Goal: Communication & Community: Answer question/provide support

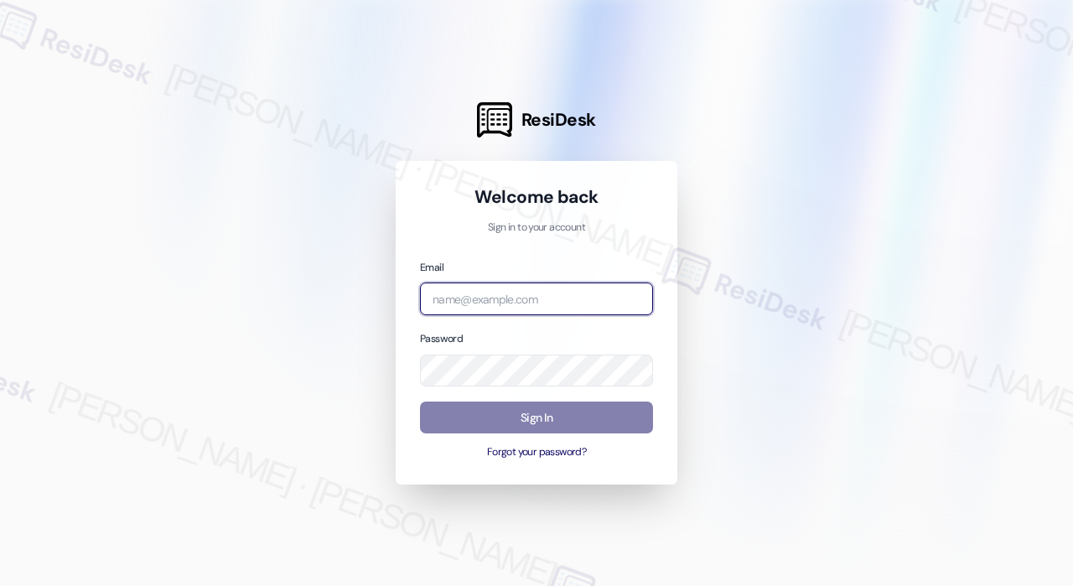
click at [493, 313] on input "email" at bounding box center [536, 298] width 233 height 33
click at [504, 304] on input "email" at bounding box center [536, 298] width 233 height 33
click at [0, 585] on com-1password-button at bounding box center [0, 586] width 0 height 0
type input "automated-surveys-jag-john-roy.roles@jag.com"
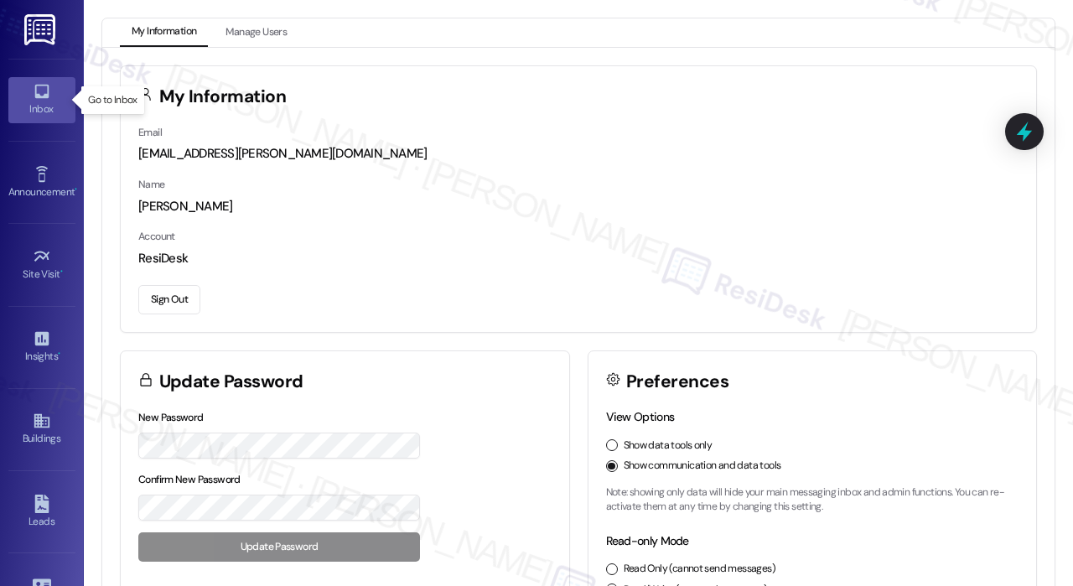
click at [49, 101] on div "Inbox" at bounding box center [42, 109] width 84 height 17
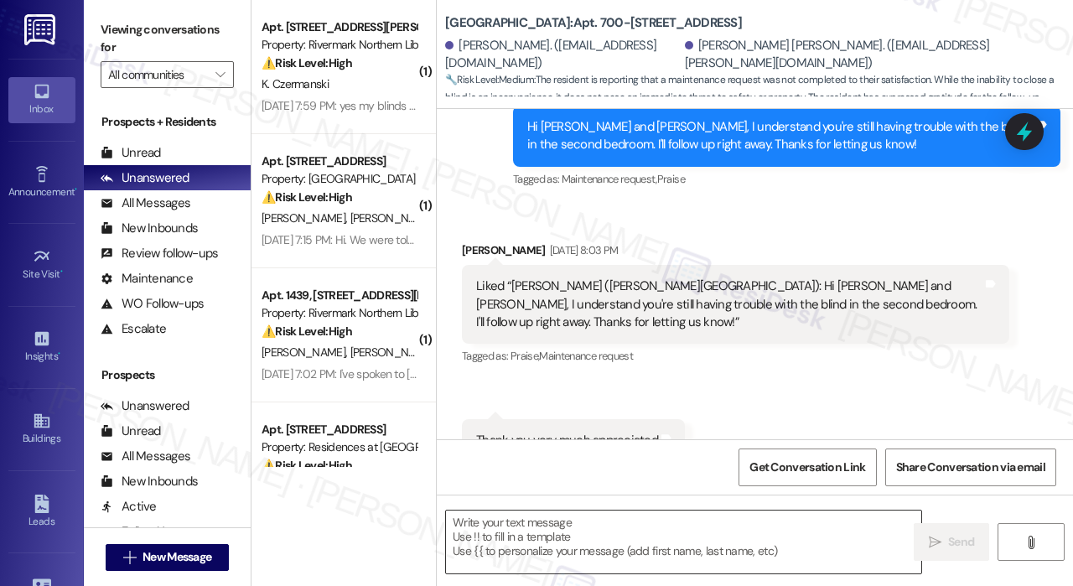
scroll to position [898, 0]
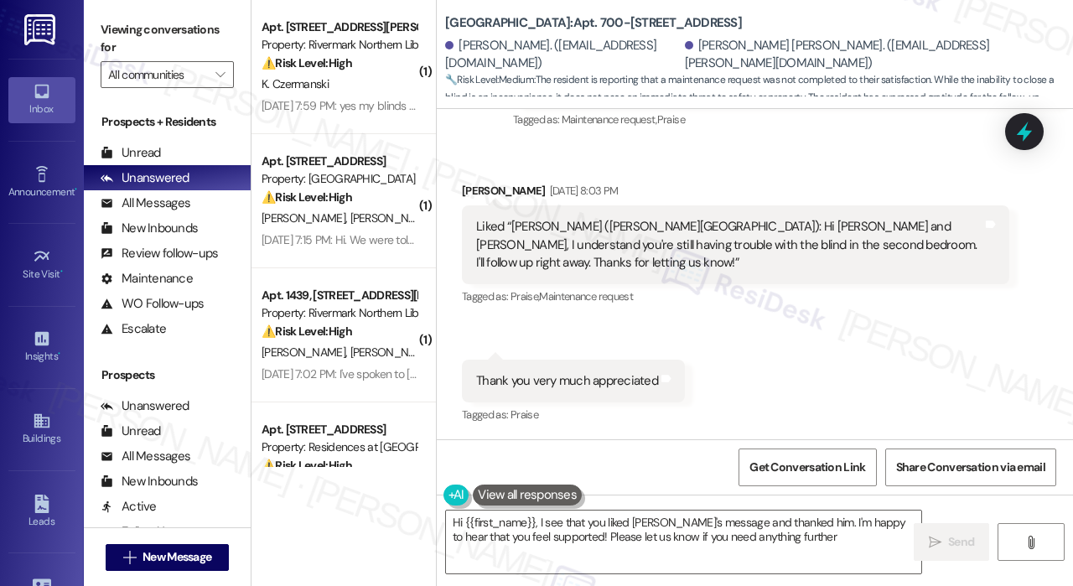
type textarea "Hi {{first_name}}, I see that you liked Jay's message and thanked him. I'm happ…"
click at [799, 367] on div "Received via SMS Carinne Granchi Sep 12, 2025 at 8:03 PM Liked “Jay (Jefferson …" at bounding box center [755, 291] width 636 height 295
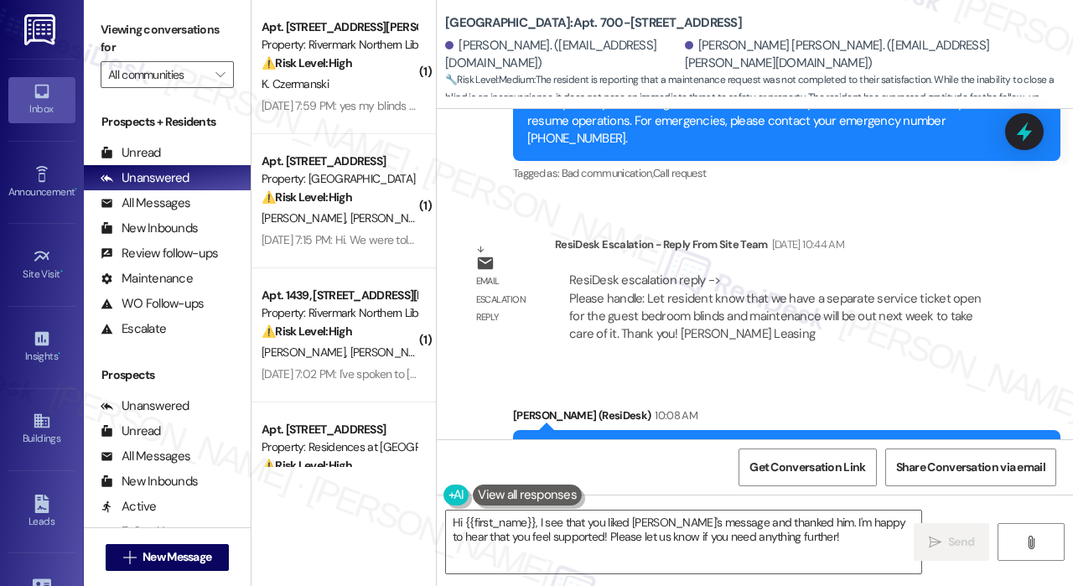
scroll to position [1405, 0]
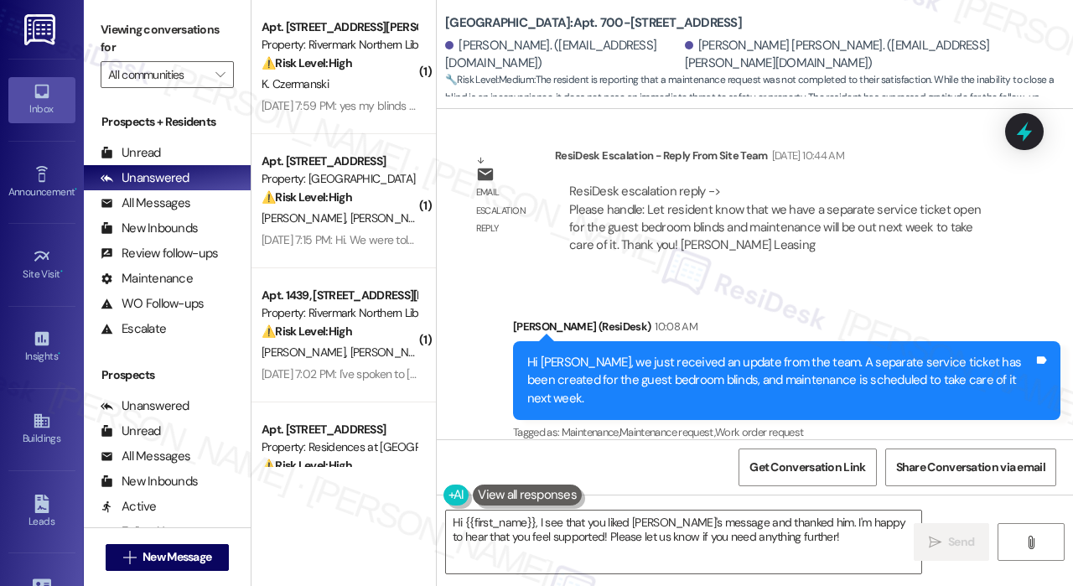
click at [799, 305] on div "Sent via SMS Jay (ResiDesk) 10:08 AM Hi Carinne, we just received an update fro…" at bounding box center [786, 381] width 572 height 153
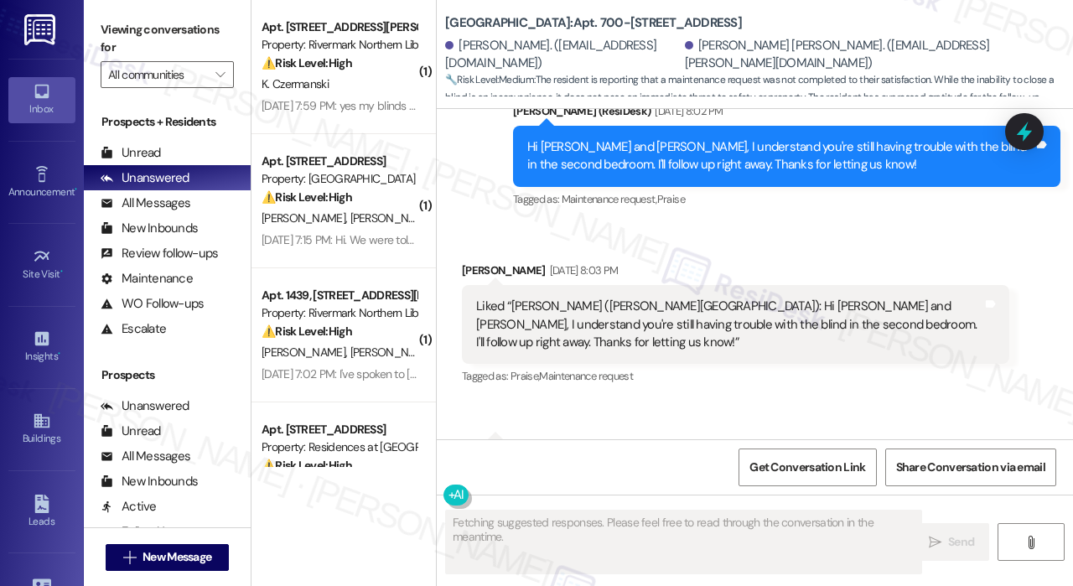
scroll to position [898, 0]
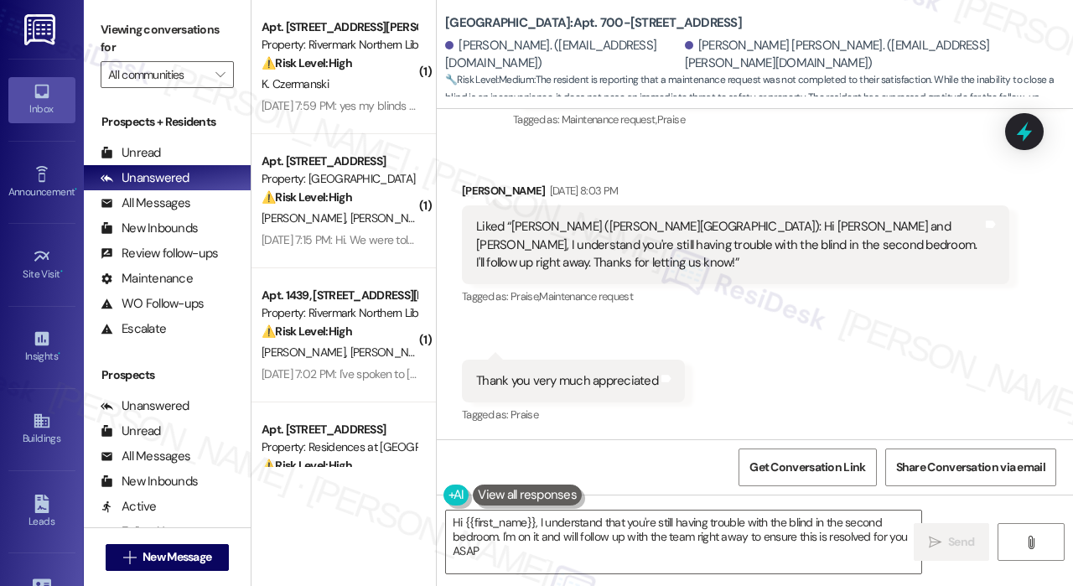
type textarea "Hi {{first_name}}, I understand that you're still having trouble with the blind…"
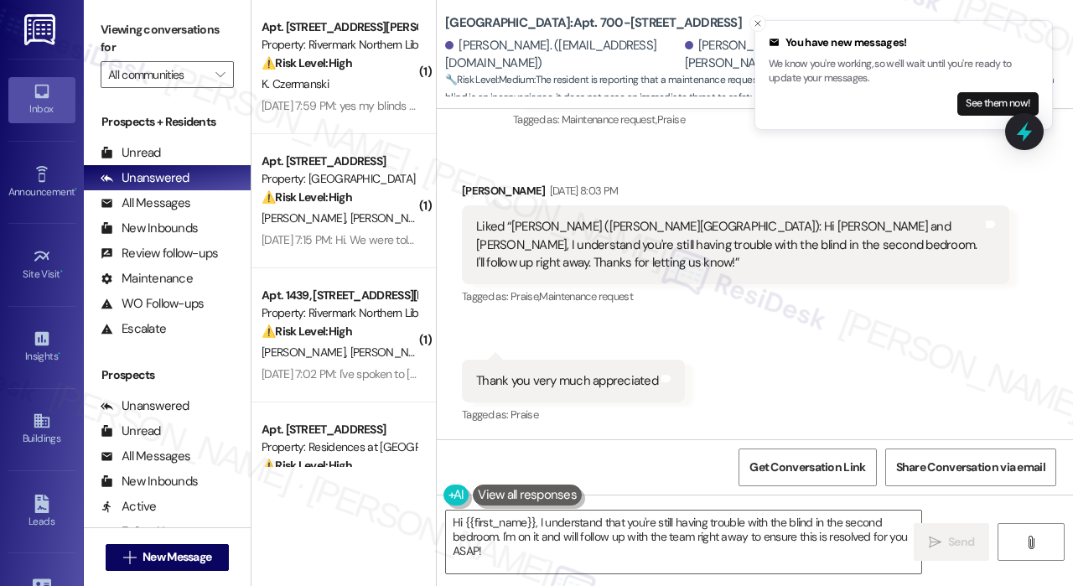
drag, startPoint x: 914, startPoint y: 352, endPoint x: 912, endPoint y: 319, distance: 32.8
click at [913, 352] on div "Received via SMS Carinne Granchi Sep 12, 2025 at 8:03 PM Liked “Jay (Jefferson …" at bounding box center [755, 291] width 636 height 295
click at [758, 23] on line "Close toast" at bounding box center [757, 23] width 5 height 5
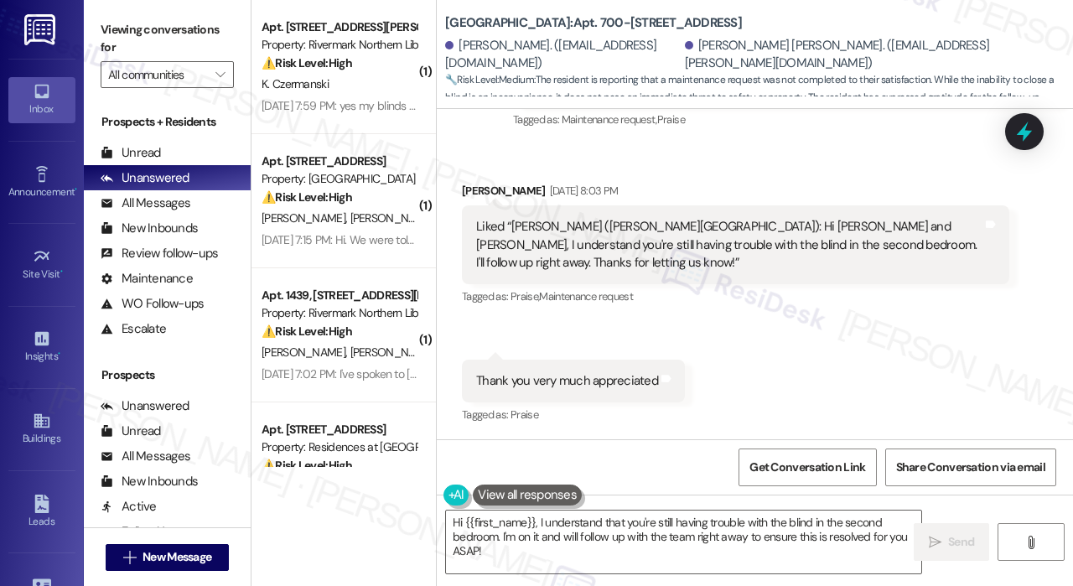
click at [781, 155] on div "Received via SMS Carinne Granchi Sep 12, 2025 at 8:03 PM Liked “Jay (Jefferson …" at bounding box center [755, 291] width 636 height 295
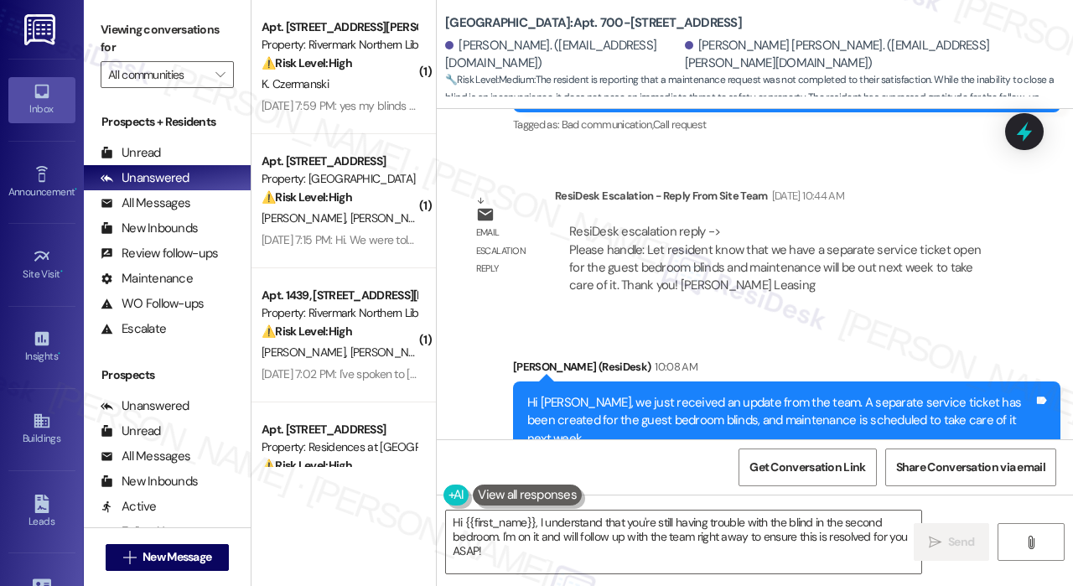
scroll to position [1405, 0]
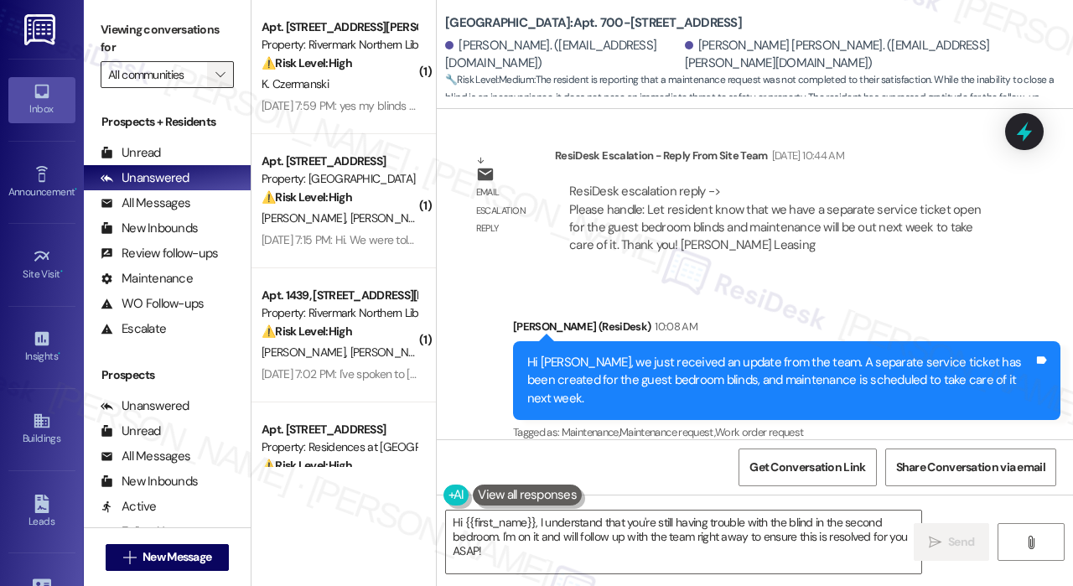
click at [218, 79] on icon "" at bounding box center [219, 74] width 9 height 13
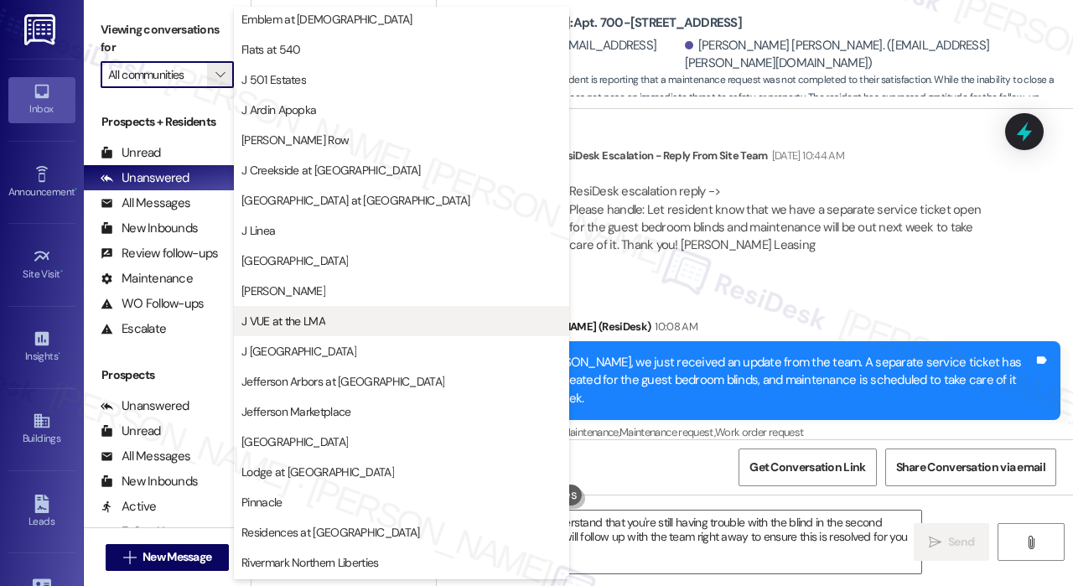
scroll to position [272, 0]
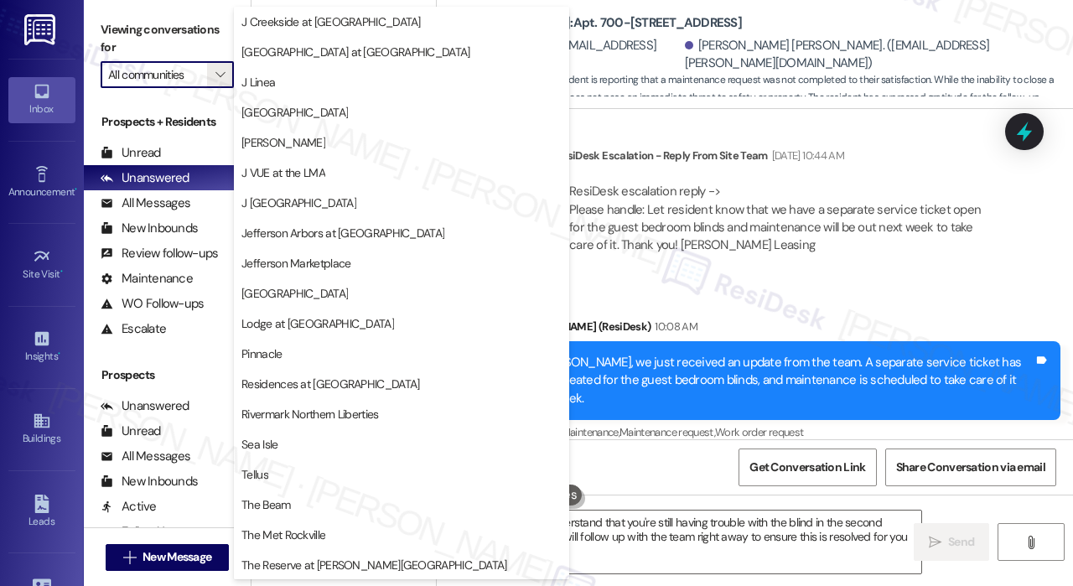
click at [793, 280] on div "Sent via SMS Jay (ResiDesk) 10:08 AM Hi Carinne, we just received an update fro…" at bounding box center [755, 369] width 636 height 178
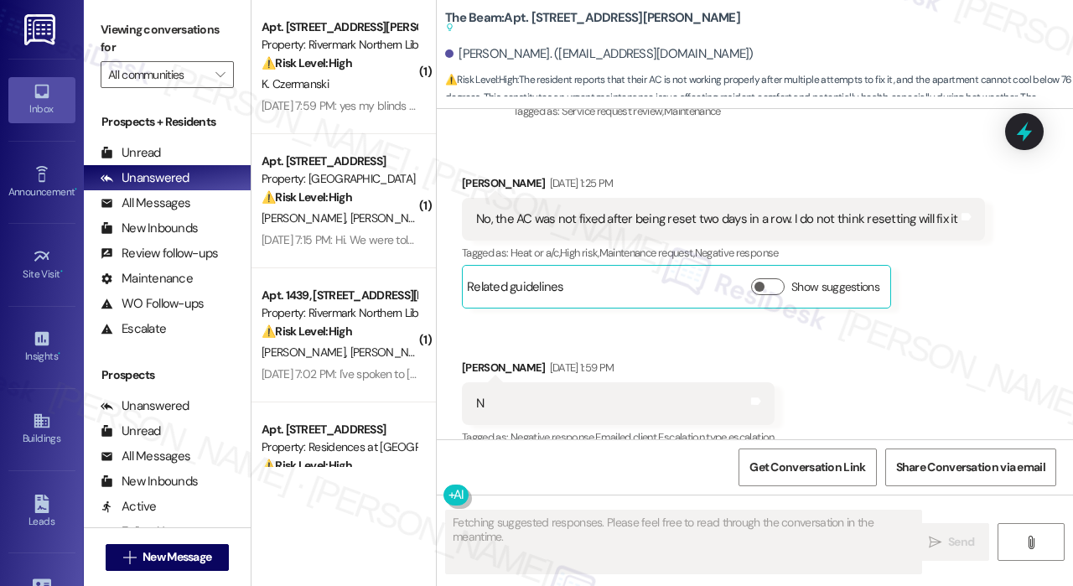
scroll to position [3586, 0]
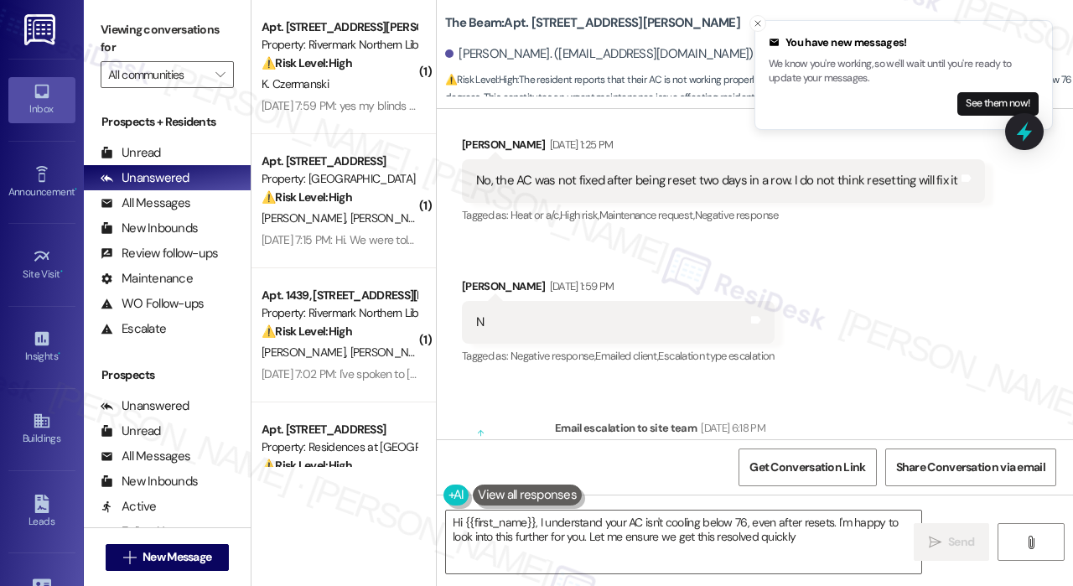
type textarea "Hi {{first_name}}, I understand your AC isn't cooling below 76, even after rese…"
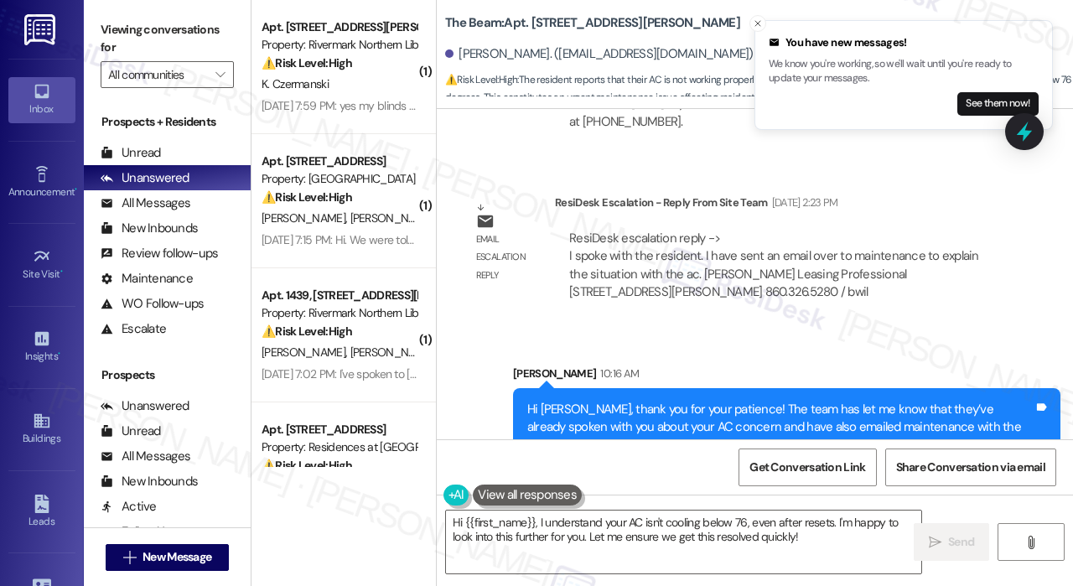
scroll to position [4343, 0]
